Goal: Information Seeking & Learning: Learn about a topic

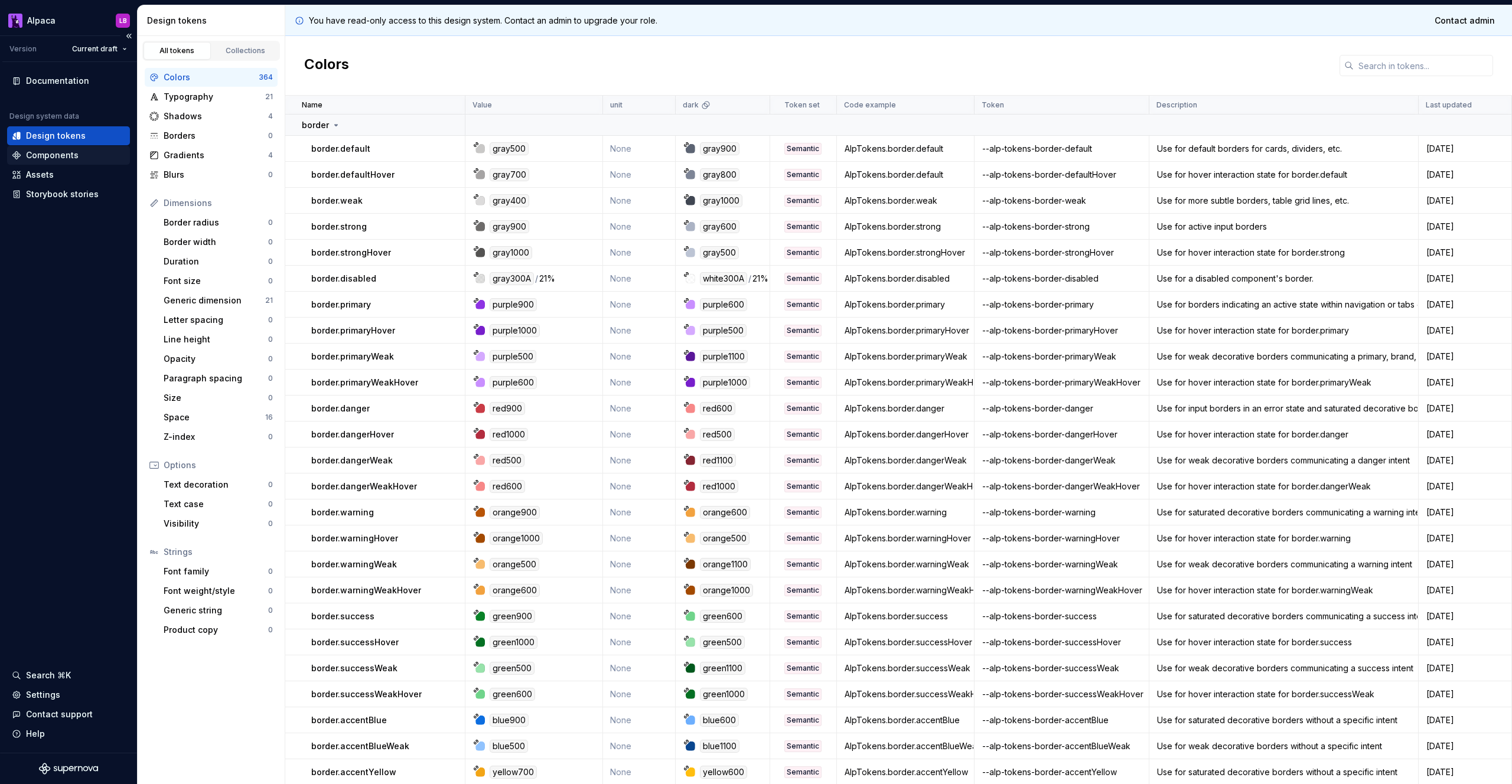
click at [82, 147] on div "Components" at bounding box center [69, 156] width 123 height 19
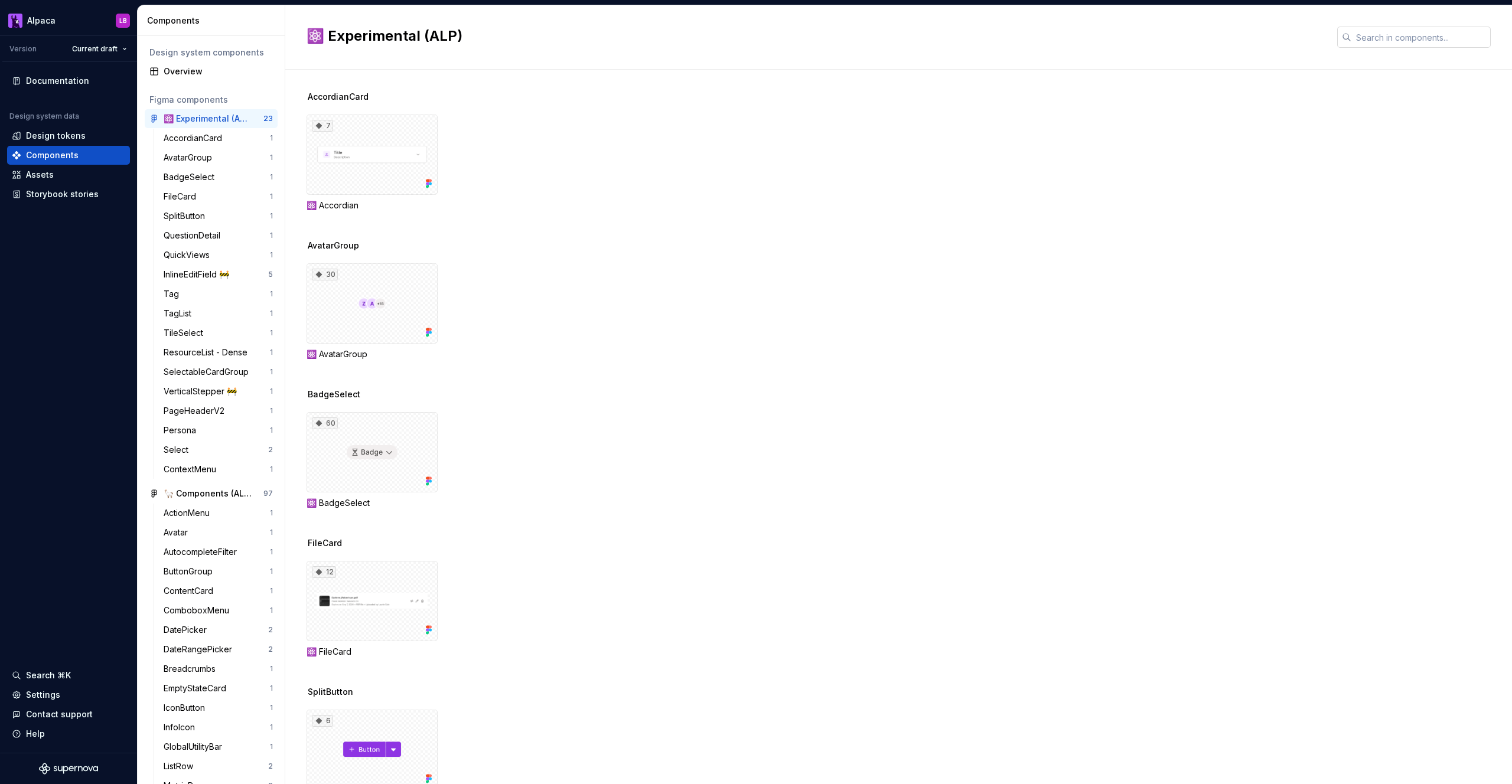
click at [1384, 40] on input "text" at bounding box center [1420, 37] width 140 height 21
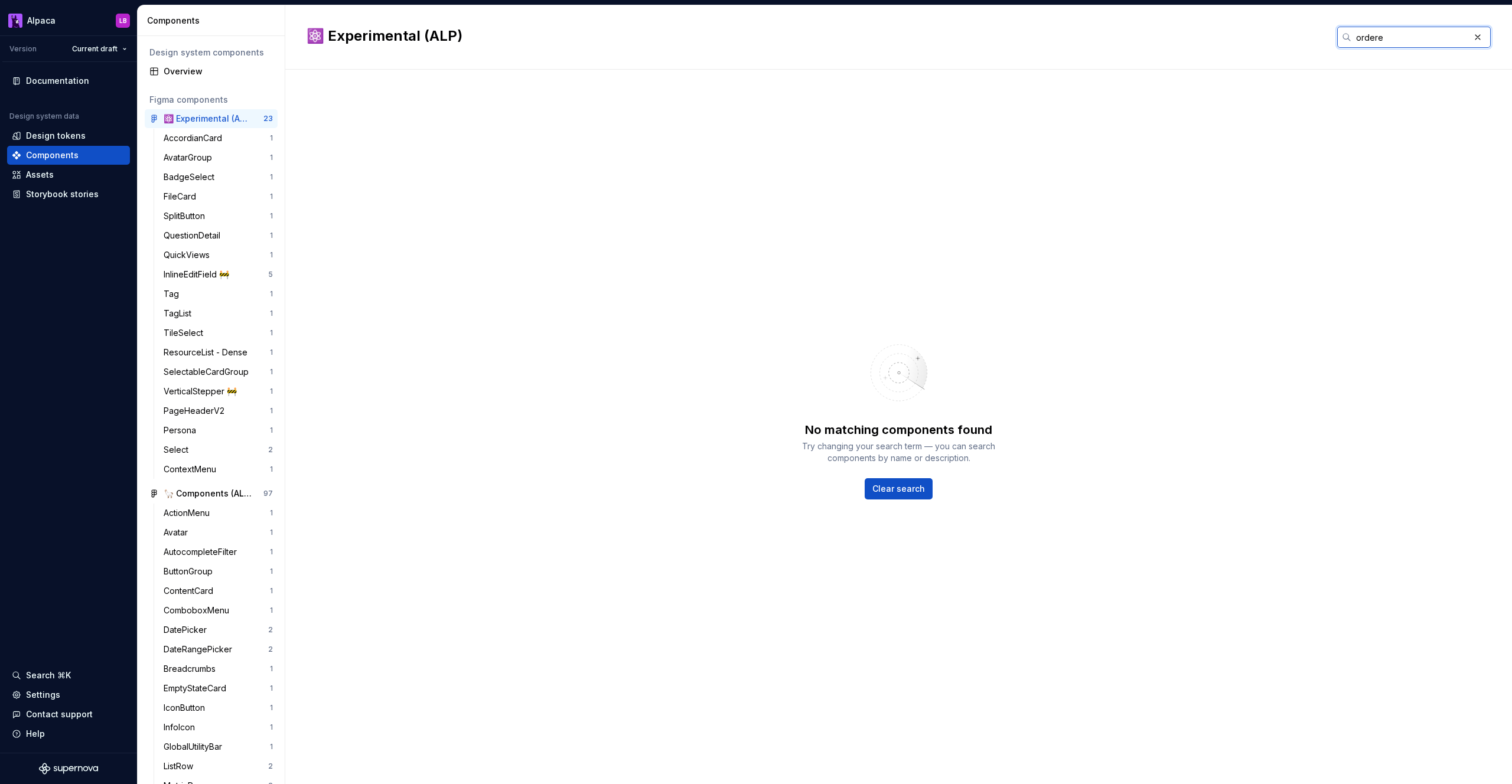
type input "ordered"
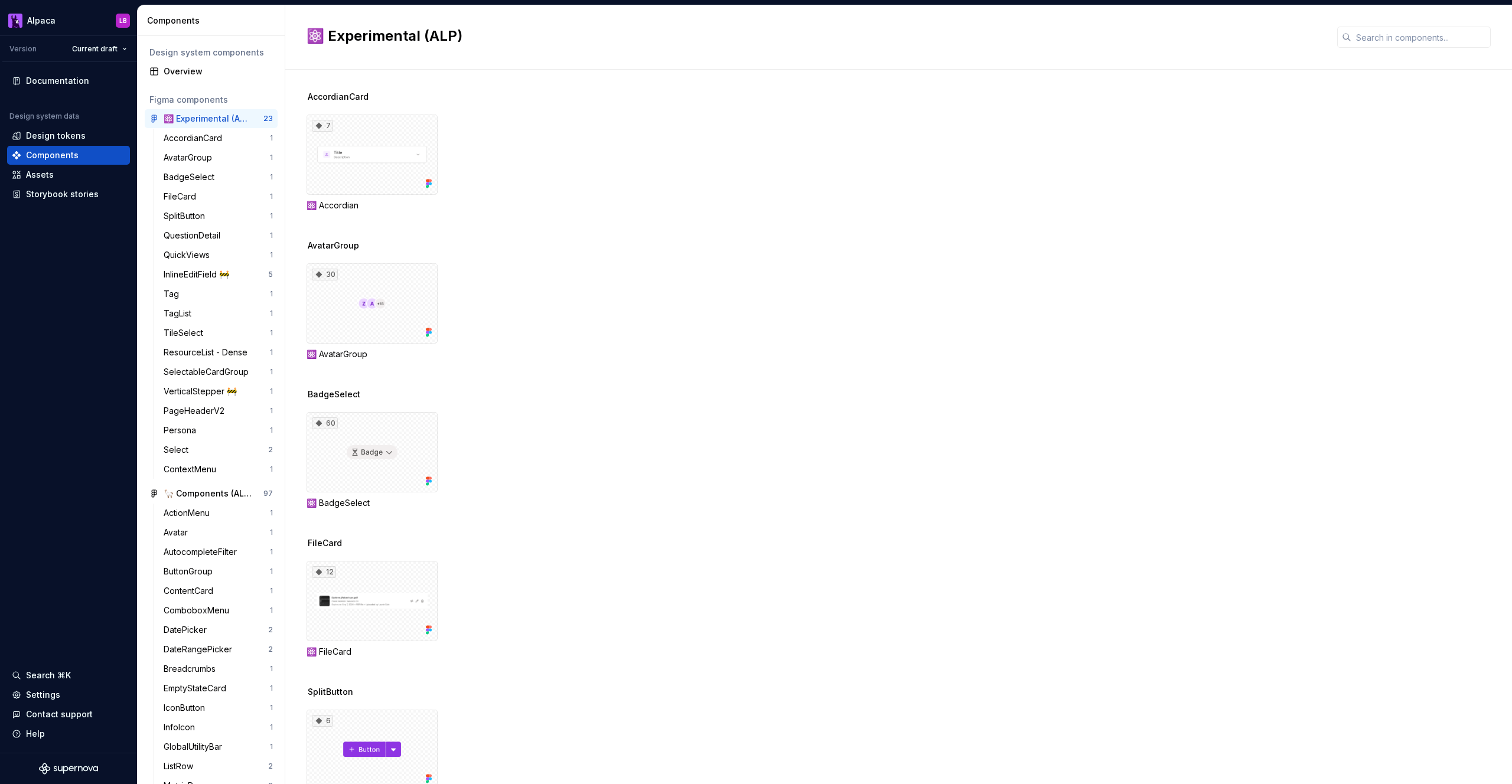
click at [685, 190] on div "7 ⚛️ Accordian" at bounding box center [909, 162] width 1205 height 97
click at [202, 308] on div "TagList" at bounding box center [216, 314] width 106 height 12
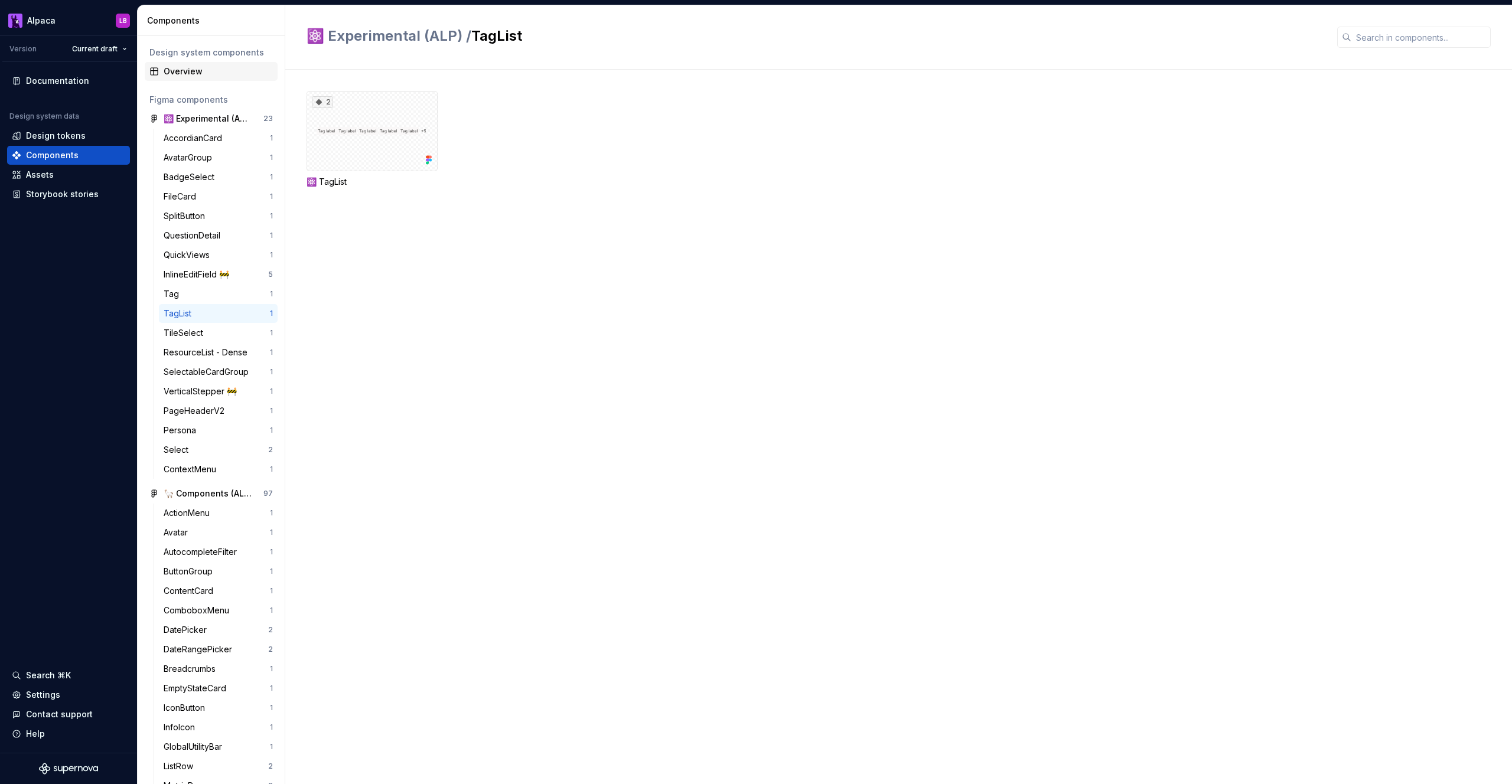
click at [205, 71] on div "Overview" at bounding box center [218, 72] width 109 height 12
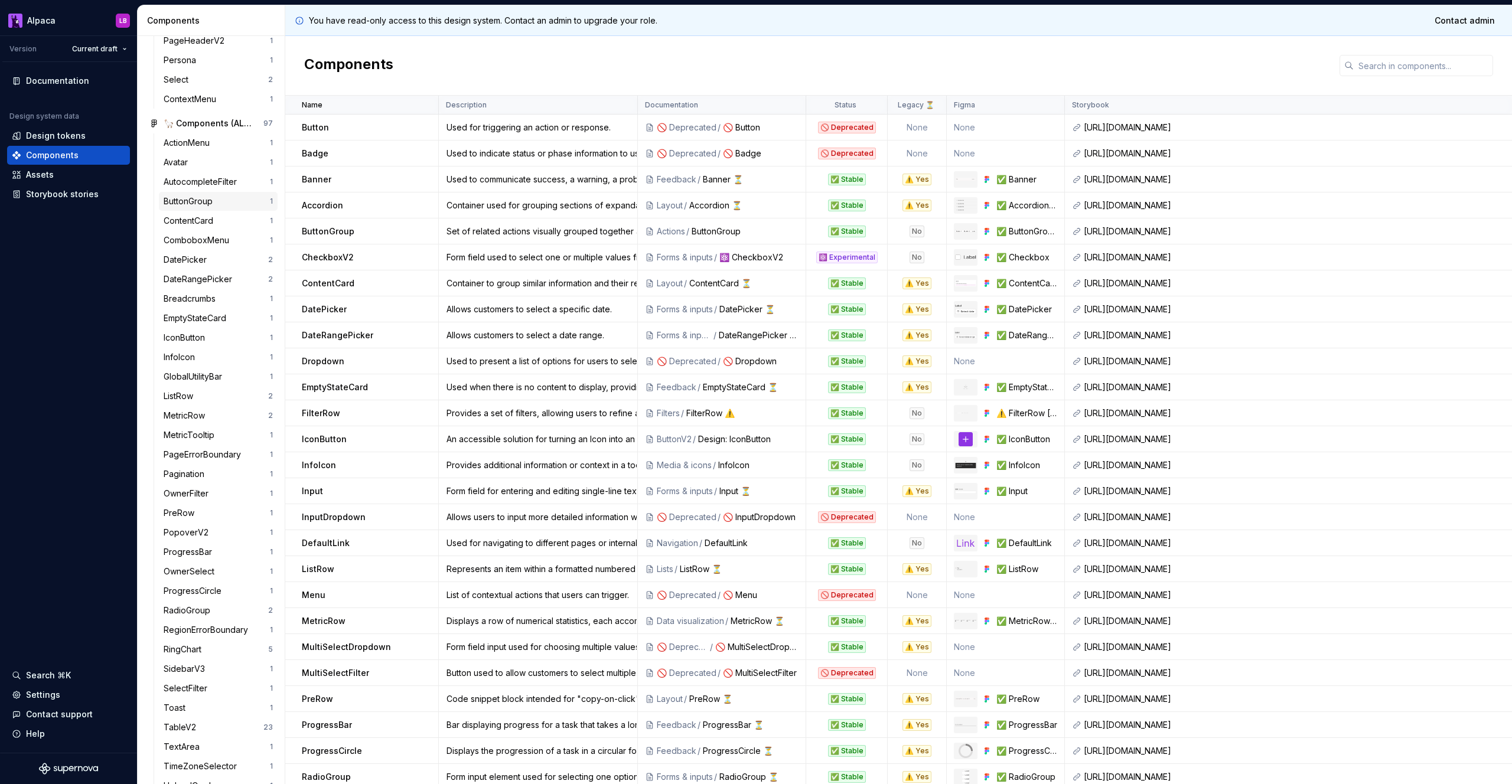
scroll to position [380, 0]
click at [201, 395] on div "ListRow 2" at bounding box center [218, 386] width 119 height 19
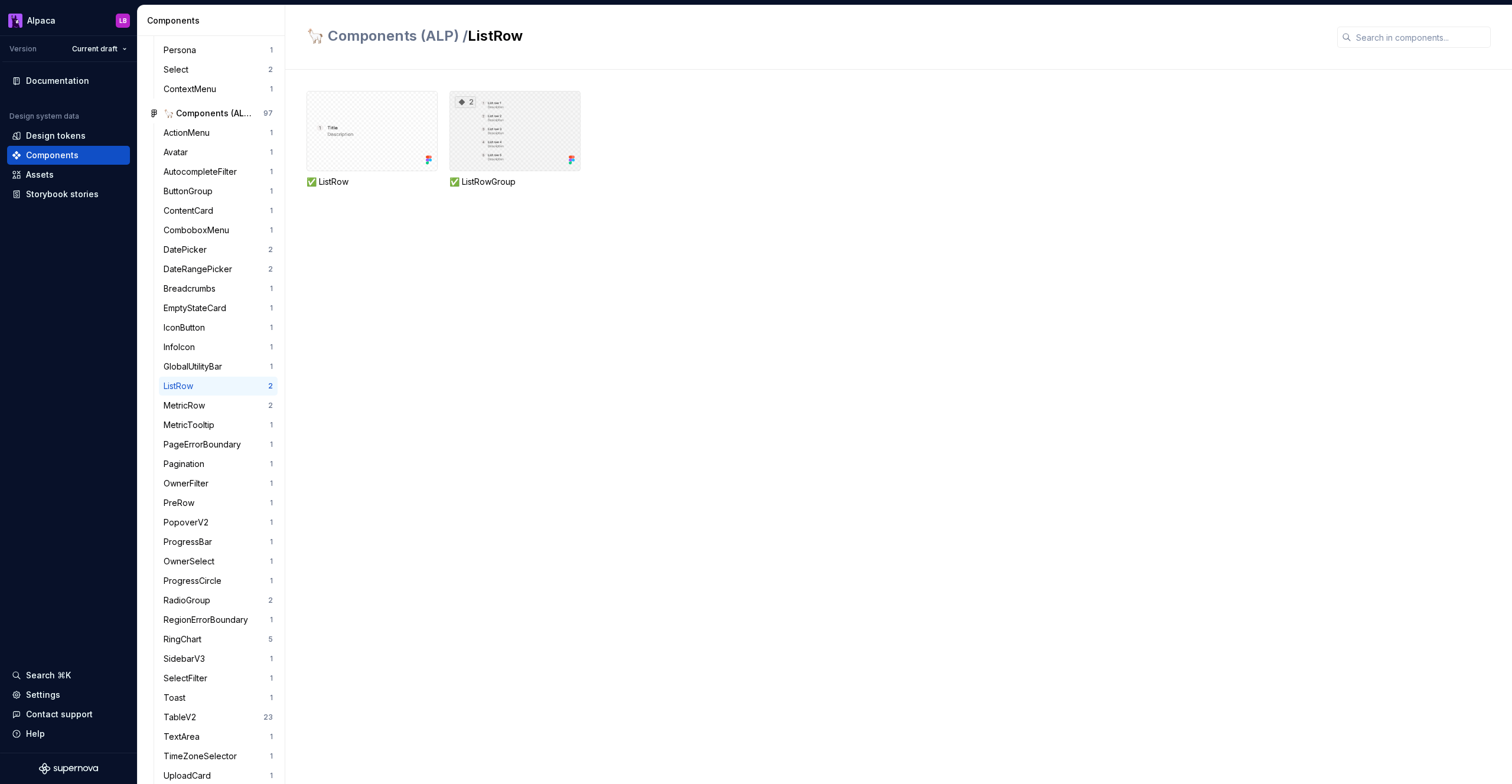
click at [520, 133] on div "2" at bounding box center [515, 131] width 131 height 80
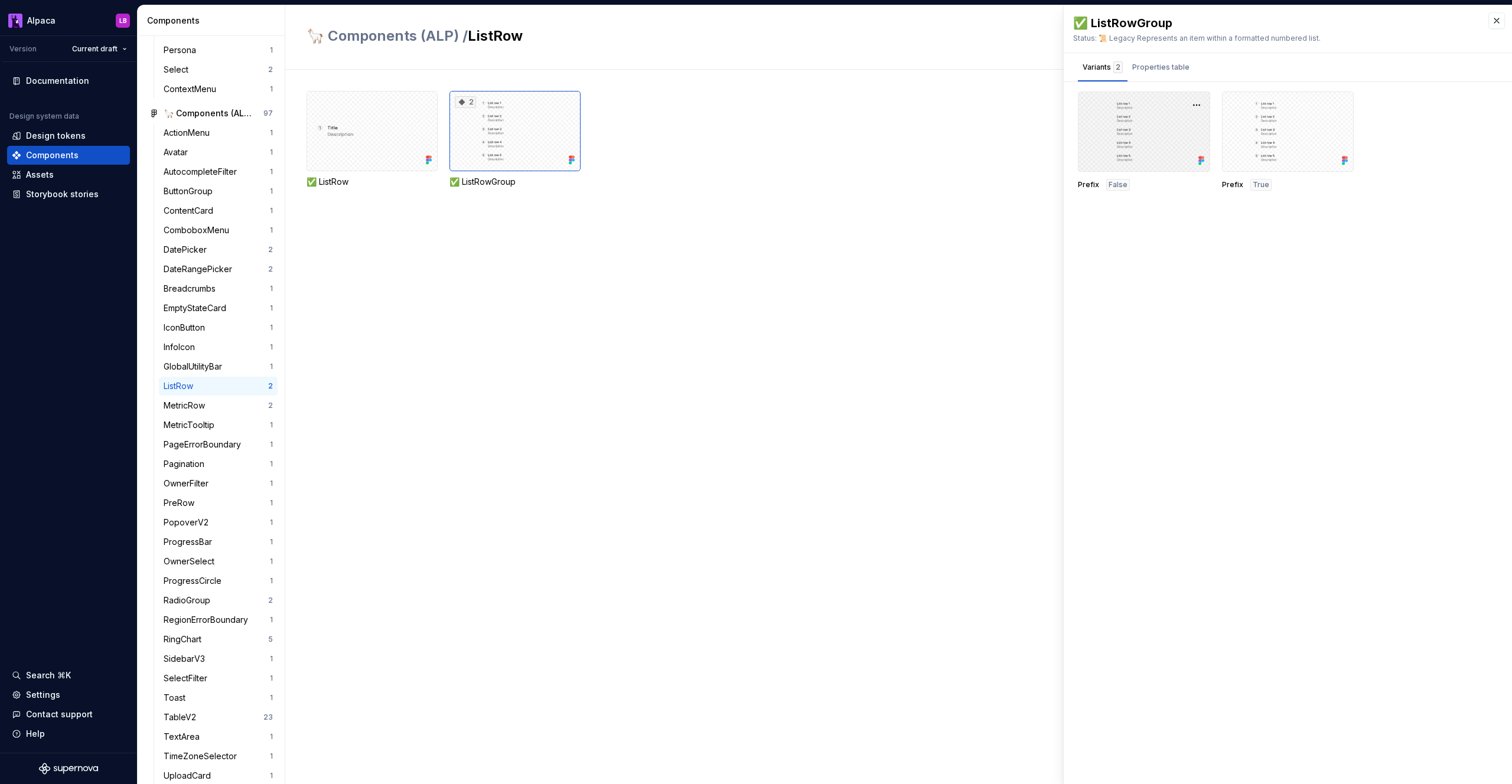
click at [1146, 131] on div at bounding box center [1143, 131] width 132 height 80
click at [483, 146] on div "2" at bounding box center [515, 131] width 131 height 80
